Goal: Contribute content: Contribute content

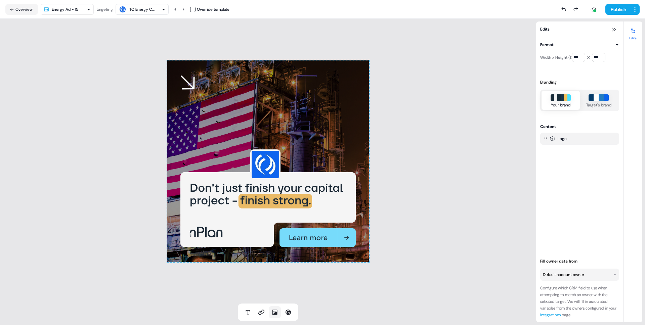
click at [275, 314] on icon at bounding box center [274, 312] width 5 height 5
click at [273, 313] on icon at bounding box center [274, 312] width 7 height 7
click at [381, 132] on div "To pick up a draggable item, press the space bar. While dragging, use the arrow…" at bounding box center [268, 161] width 536 height 285
click at [298, 130] on div "To pick up a draggable item, press the space bar. While dragging, use the arrow…" at bounding box center [268, 161] width 202 height 202
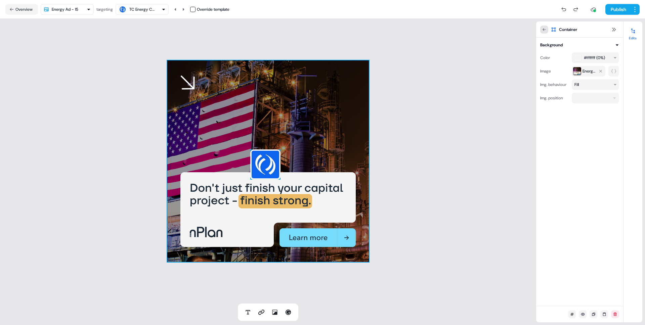
click at [542, 25] on div "Container" at bounding box center [579, 30] width 87 height 16
click at [543, 26] on button at bounding box center [544, 30] width 8 height 8
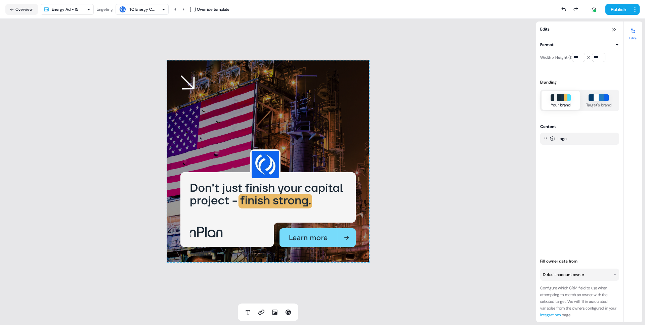
click at [466, 76] on div "To pick up a draggable item, press the space bar. While dragging, use the arrow…" at bounding box center [268, 161] width 536 height 285
click at [275, 312] on icon at bounding box center [274, 312] width 5 height 5
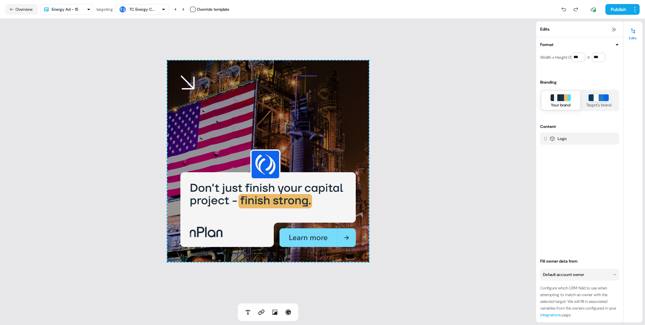
click at [337, 295] on div "To pick up a draggable item, press the space bar. While dragging, use the arrow…" at bounding box center [268, 161] width 536 height 285
click at [333, 287] on div "To pick up a draggable item, press the space bar. While dragging, use the arrow…" at bounding box center [268, 161] width 536 height 285
click at [329, 183] on div "To pick up a draggable item, press the space bar. While dragging, use the arrow…" at bounding box center [268, 161] width 202 height 202
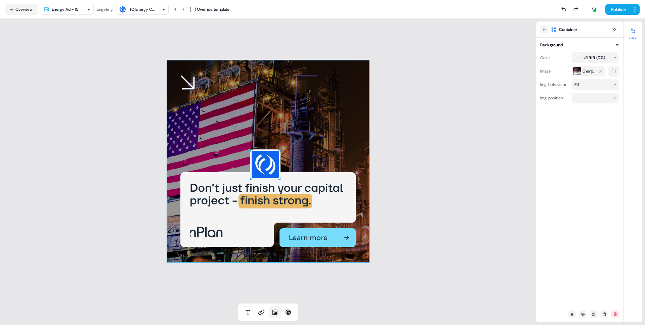
click at [277, 316] on button at bounding box center [275, 312] width 12 height 12
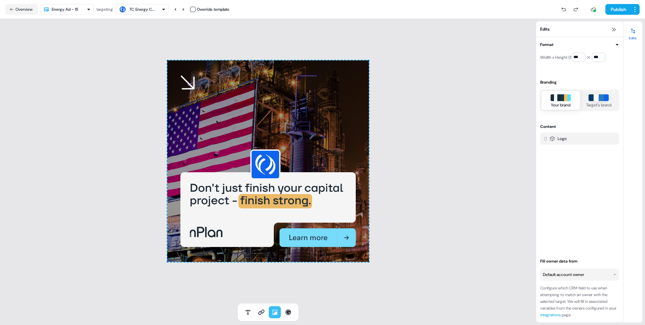
click at [566, 148] on div "Logo" at bounding box center [579, 141] width 79 height 16
click at [634, 33] on icon at bounding box center [633, 31] width 4 height 5
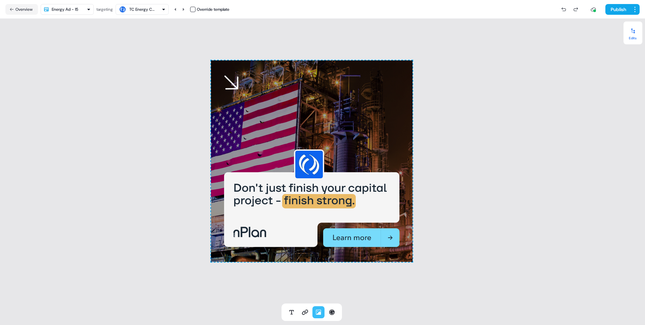
click at [634, 33] on icon at bounding box center [633, 31] width 4 height 5
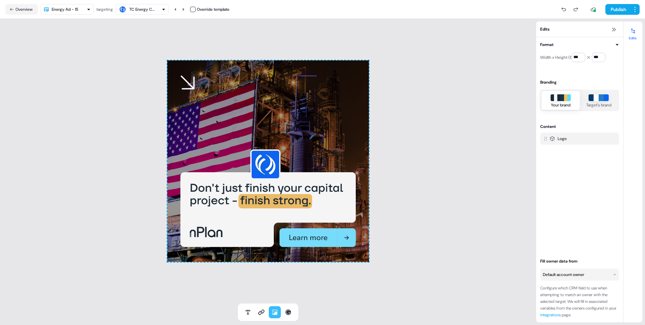
click at [556, 158] on div "Logo" at bounding box center [579, 172] width 79 height 78
click at [290, 311] on icon at bounding box center [288, 312] width 5 height 5
click at [275, 311] on icon at bounding box center [274, 312] width 7 height 7
click at [260, 311] on icon at bounding box center [261, 312] width 6 height 5
click at [276, 312] on icon at bounding box center [274, 312] width 5 height 5
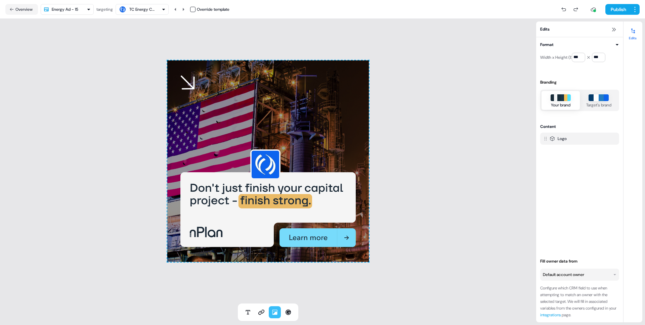
click at [276, 312] on icon at bounding box center [274, 312] width 5 height 5
click at [275, 308] on button at bounding box center [275, 312] width 12 height 12
drag, startPoint x: 293, startPoint y: 100, endPoint x: 328, endPoint y: 130, distance: 46.0
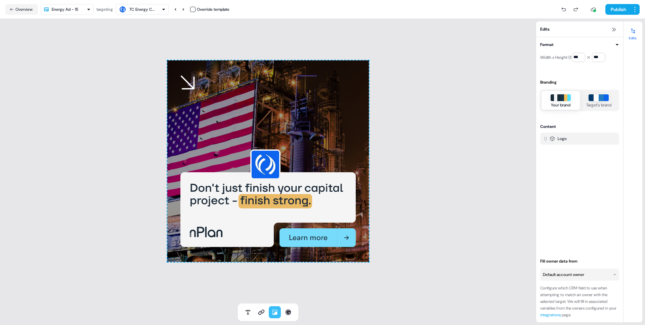
click at [328, 130] on div at bounding box center [268, 161] width 202 height 202
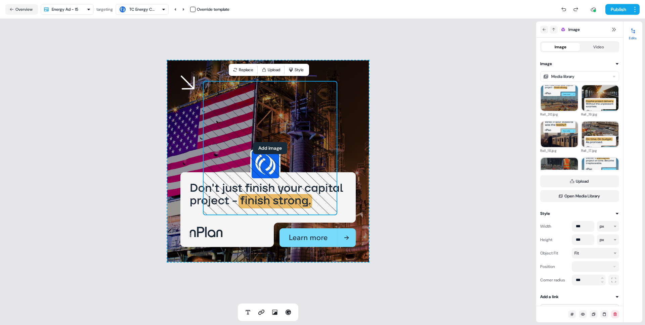
drag, startPoint x: 205, startPoint y: 76, endPoint x: 501, endPoint y: 3, distance: 304.9
click at [277, 149] on button "Add image" at bounding box center [270, 148] width 34 height 12
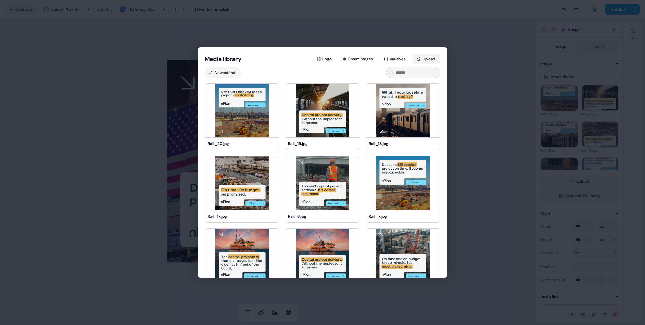
click at [426, 59] on button "Upload" at bounding box center [427, 59] width 28 height 11
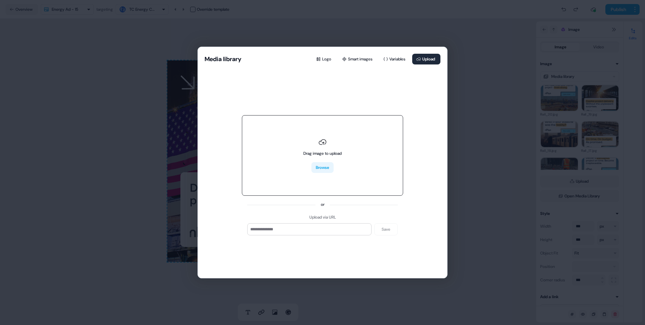
click at [330, 168] on button "Browse" at bounding box center [322, 167] width 22 height 11
type input "**********"
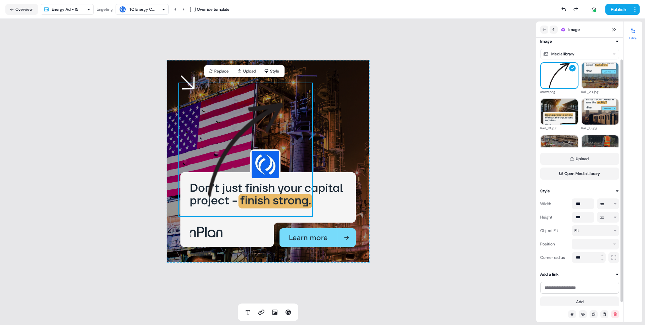
scroll to position [28, 0]
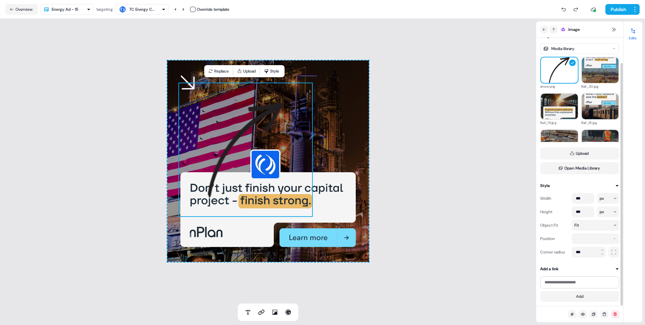
click at [606, 239] on html "For the best experience switch devices to a bigger screen. Go to [DOMAIN_NAME] …" at bounding box center [322, 162] width 645 height 325
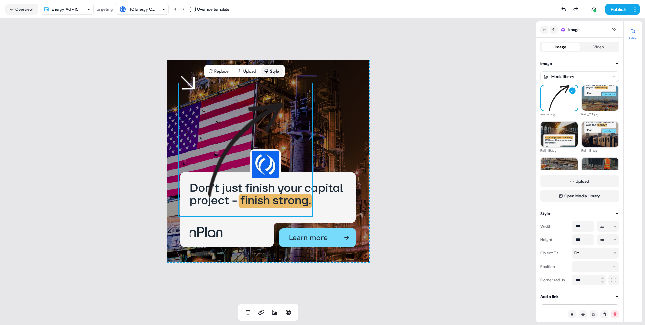
click at [279, 72] on button "Style" at bounding box center [272, 71] width 22 height 9
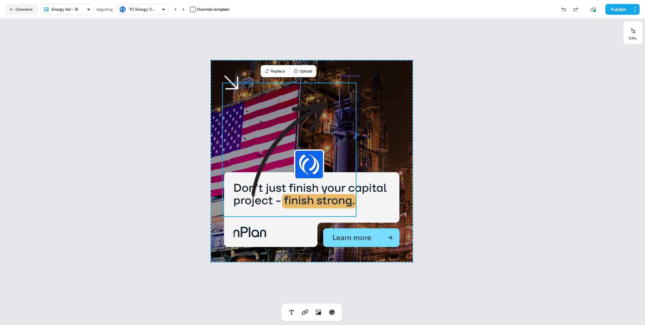
click at [297, 103] on img at bounding box center [289, 150] width 134 height 134
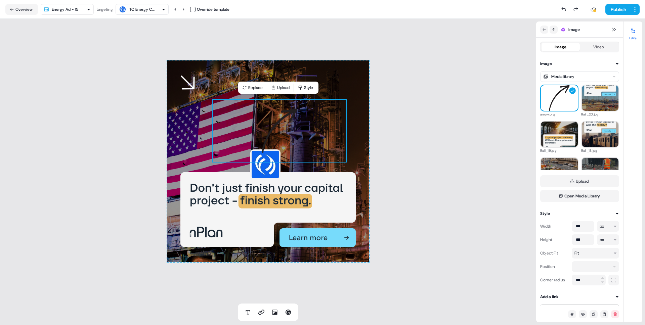
drag, startPoint x: 223, startPoint y: 138, endPoint x: 226, endPoint y: 135, distance: 4.5
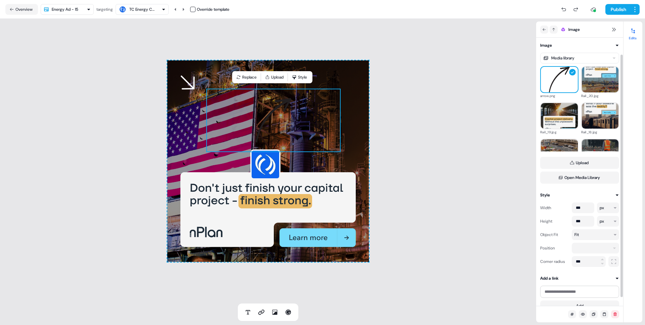
scroll to position [19, 0]
click at [588, 234] on div "Fit" at bounding box center [593, 234] width 36 height 7
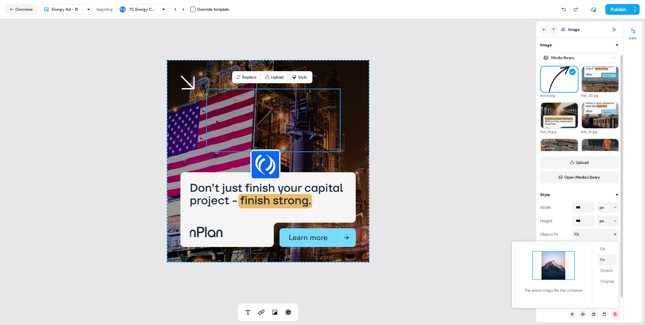
click at [588, 234] on div "Fit" at bounding box center [593, 234] width 36 height 7
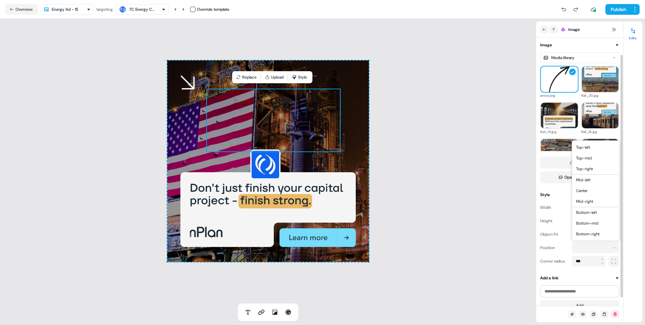
click at [590, 250] on html "For the best experience switch devices to a bigger screen. Go to [DOMAIN_NAME] …" at bounding box center [322, 162] width 645 height 325
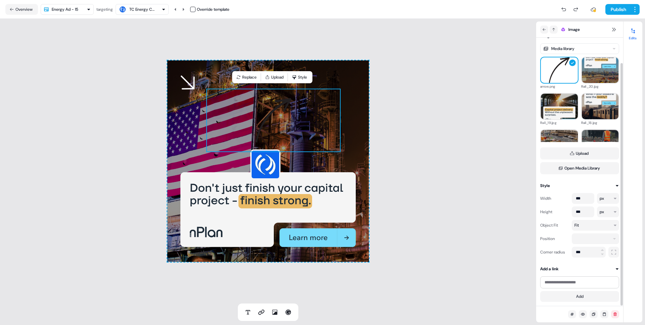
scroll to position [0, 0]
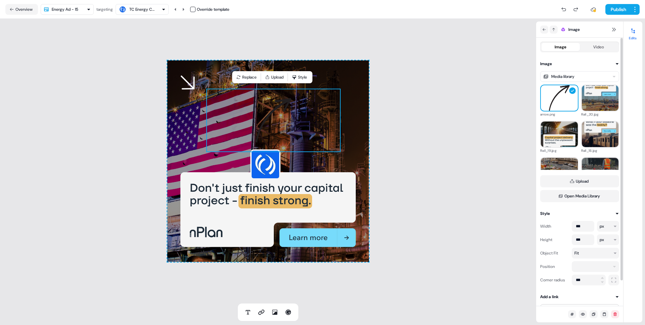
click at [613, 63] on button "Image" at bounding box center [579, 63] width 79 height 7
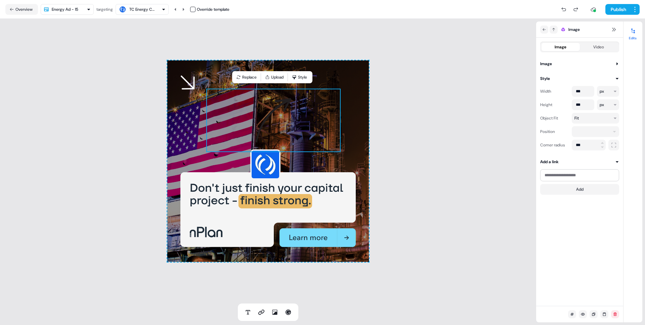
click at [613, 63] on button "Image" at bounding box center [579, 63] width 79 height 7
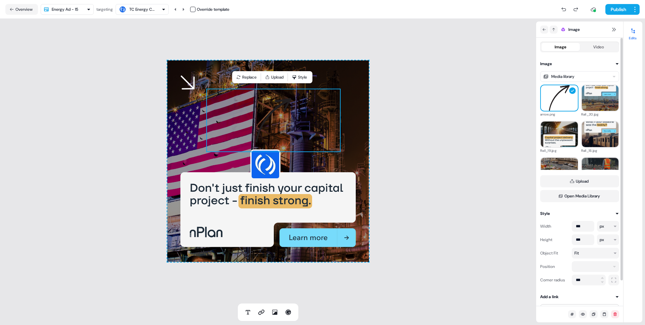
click at [613, 63] on button "Image" at bounding box center [579, 63] width 79 height 7
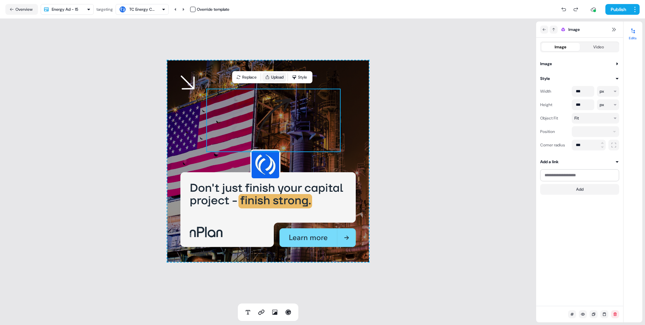
click at [271, 78] on button "Upload" at bounding box center [274, 77] width 24 height 9
click at [275, 77] on button "Upload" at bounding box center [268, 77] width 24 height 9
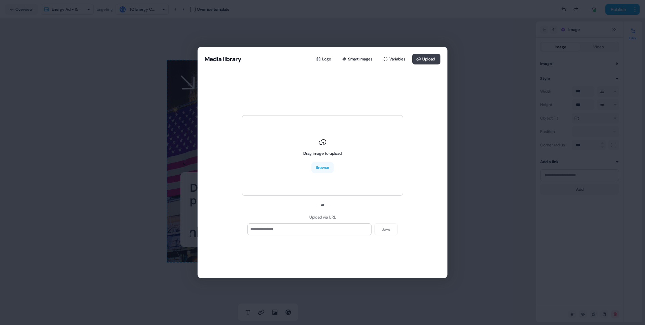
click at [418, 58] on icon at bounding box center [418, 59] width 5 height 5
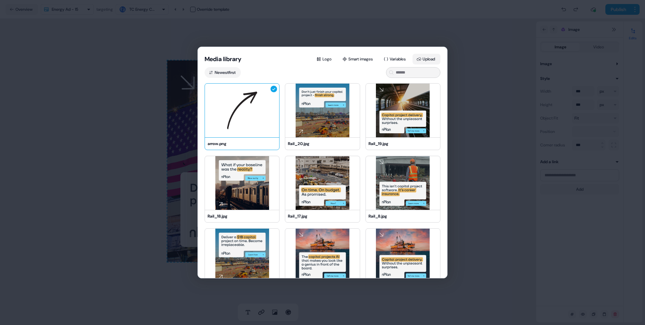
click at [425, 56] on button "Upload" at bounding box center [427, 59] width 28 height 11
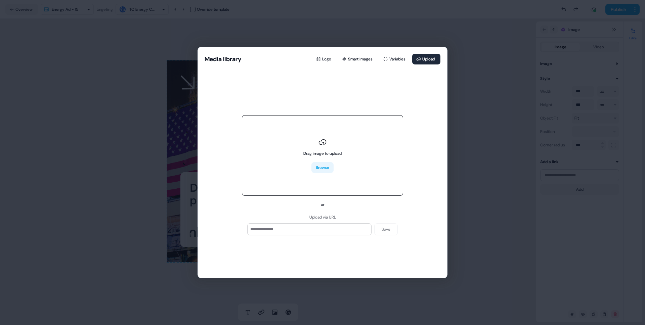
click at [316, 170] on button "Browse" at bounding box center [322, 167] width 22 height 11
type input "**********"
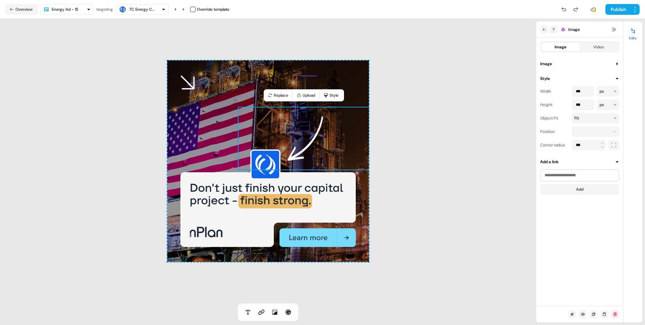
click at [187, 85] on div "To pick up a draggable item, press the space bar. While dragging, use the arrow…" at bounding box center [268, 161] width 202 height 202
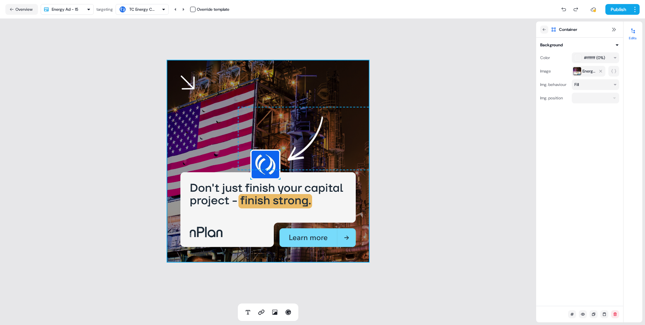
click at [195, 88] on div "To pick up a draggable item, press the space bar. While dragging, use the arrow…" at bounding box center [268, 161] width 202 height 202
click at [194, 88] on div "To pick up a draggable item, press the space bar. While dragging, use the arrow…" at bounding box center [268, 161] width 202 height 202
click at [143, 110] on div "To pick up a draggable item, press the space bar. While dragging, use the arrow…" at bounding box center [268, 161] width 536 height 285
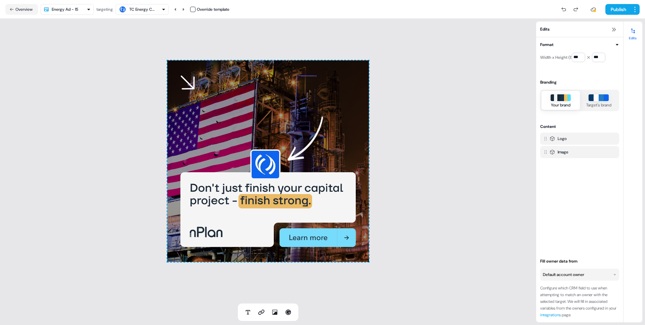
click at [198, 97] on div "To pick up a draggable item, press the space bar. While dragging, use the arrow…" at bounding box center [268, 161] width 202 height 202
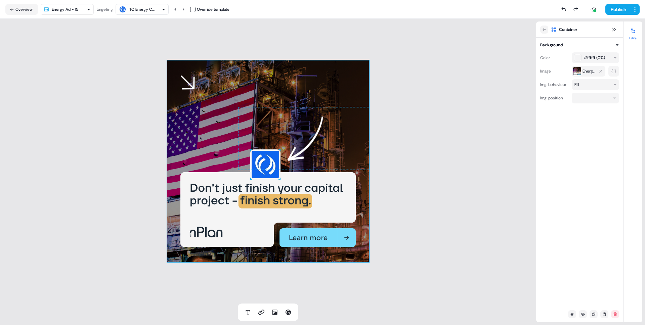
click at [193, 87] on div "To pick up a draggable item, press the space bar. While dragging, use the arrow…" at bounding box center [268, 161] width 202 height 202
click at [193, 104] on div "To pick up a draggable item, press the space bar. While dragging, use the arrow…" at bounding box center [268, 161] width 202 height 202
click at [462, 174] on div "To pick up a draggable item, press the space bar. While dragging, use the arrow…" at bounding box center [268, 161] width 536 height 285
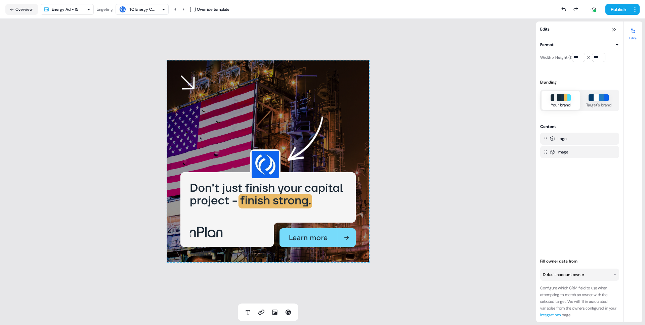
click at [325, 89] on div "To pick up a draggable item, press the space bar. While dragging, use the arrow…" at bounding box center [268, 161] width 202 height 202
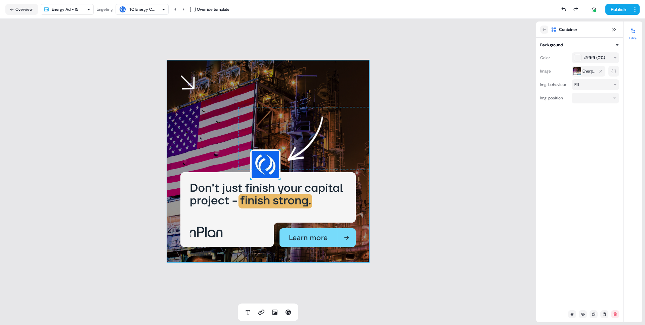
click at [325, 83] on div "To pick up a draggable item, press the space bar. While dragging, use the arrow…" at bounding box center [268, 161] width 202 height 202
click at [313, 74] on div "To pick up a draggable item, press the space bar. While dragging, use the arrow…" at bounding box center [268, 161] width 202 height 202
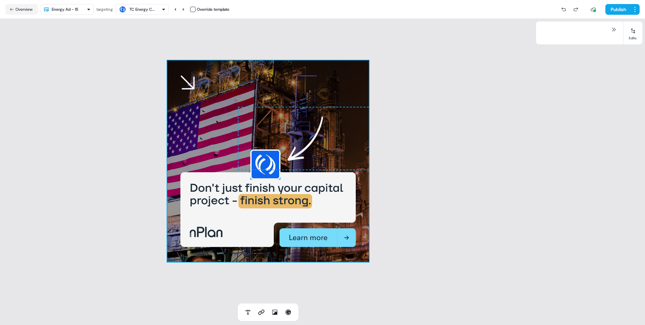
click at [313, 74] on div "To pick up a draggable item, press the space bar. While dragging, use the arrow…" at bounding box center [268, 161] width 202 height 202
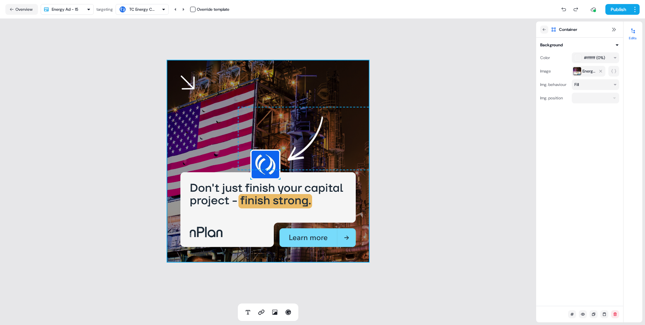
click at [313, 74] on div "To pick up a draggable item, press the space bar. While dragging, use the arrow…" at bounding box center [268, 161] width 202 height 202
click at [399, 53] on div "To pick up a draggable item, press the space bar. While dragging, use the arrow…" at bounding box center [268, 161] width 536 height 285
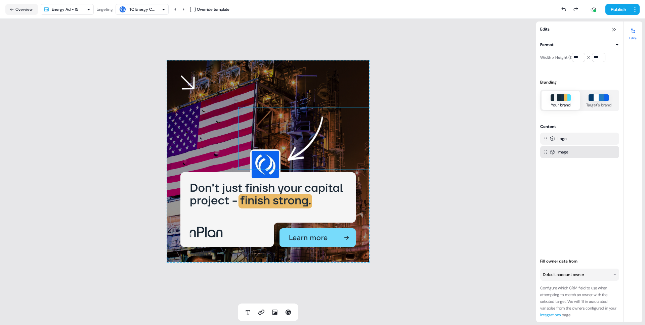
click at [314, 141] on img at bounding box center [305, 139] width 134 height 64
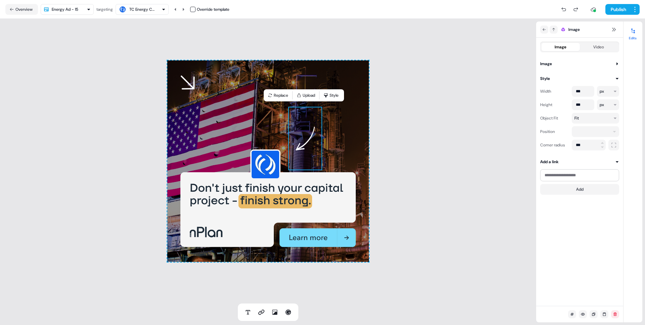
type input "***"
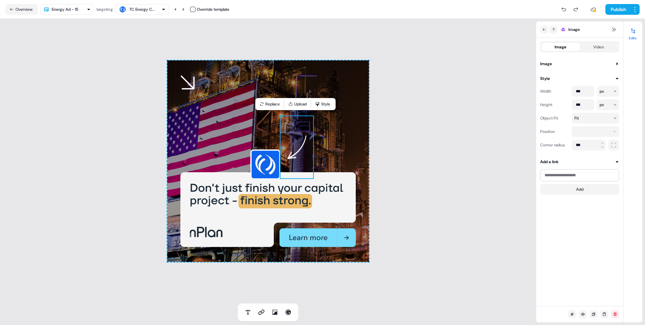
click at [430, 162] on div "To pick up a draggable item, press the space bar. While dragging, use the arrow…" at bounding box center [268, 161] width 536 height 285
